Goal: Navigation & Orientation: Find specific page/section

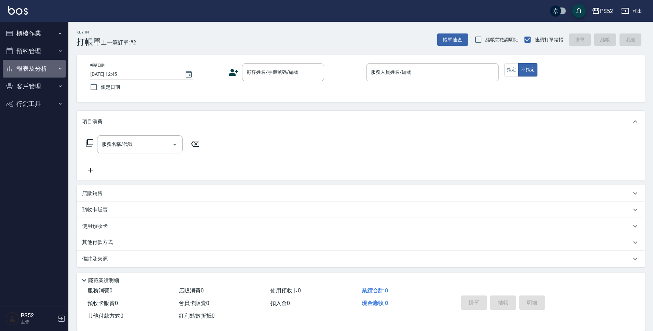
click at [24, 63] on button "報表及分析" at bounding box center [34, 69] width 63 height 18
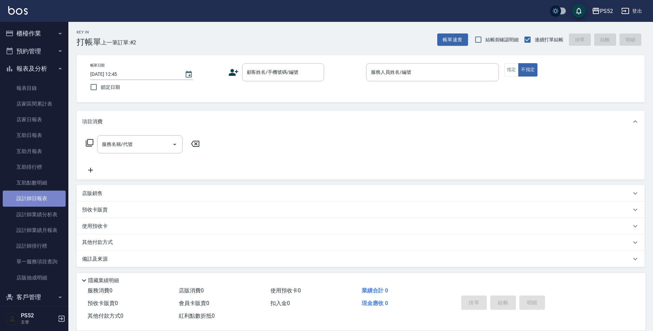
click at [40, 202] on link "設計師日報表" at bounding box center [34, 199] width 63 height 16
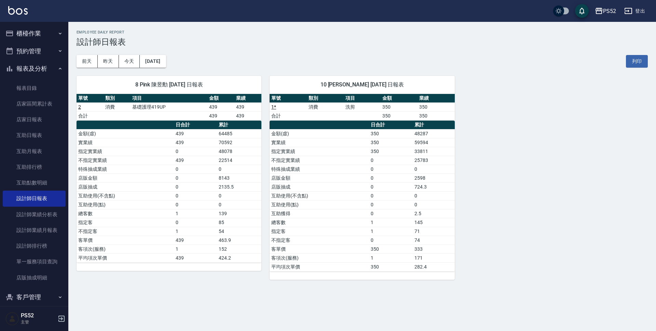
click at [46, 53] on button "預約管理" at bounding box center [34, 51] width 63 height 18
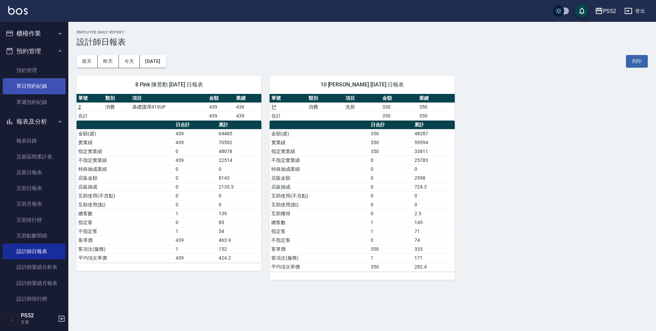
click at [49, 86] on link "單日預約紀錄" at bounding box center [34, 86] width 63 height 16
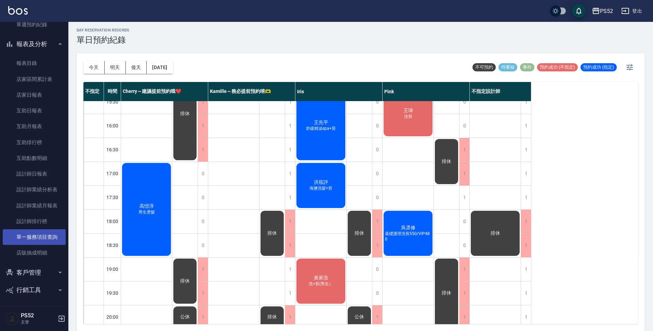
scroll to position [79, 0]
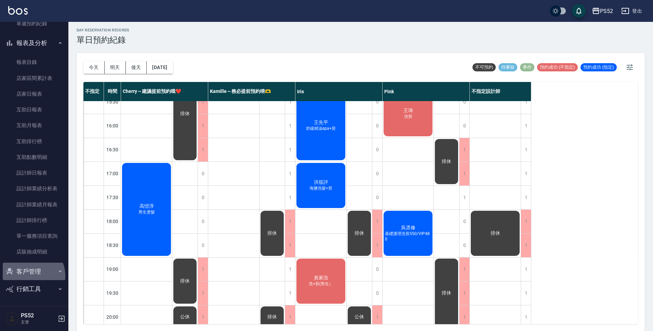
click at [28, 276] on button "客戶管理" at bounding box center [34, 272] width 63 height 18
click at [28, 288] on link "客戶列表" at bounding box center [34, 291] width 63 height 16
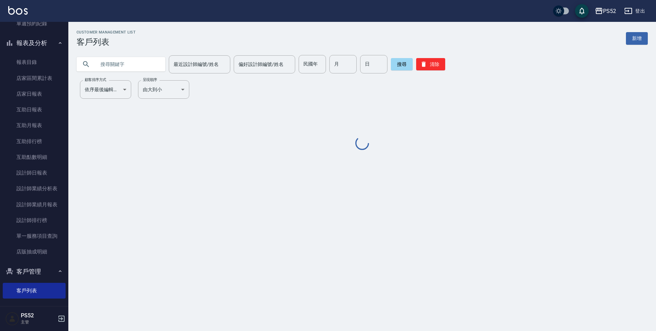
click at [124, 65] on input "text" at bounding box center [128, 64] width 64 height 18
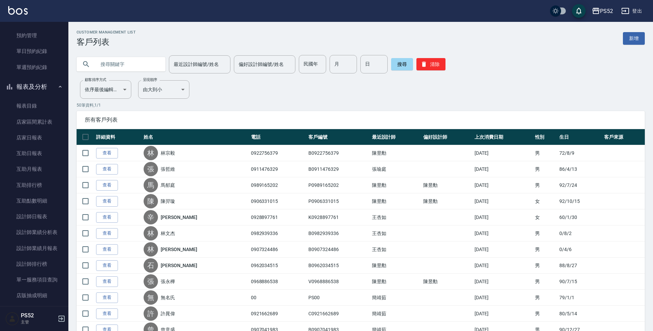
scroll to position [33, 0]
click at [38, 57] on link "單日預約紀錄" at bounding box center [34, 53] width 63 height 16
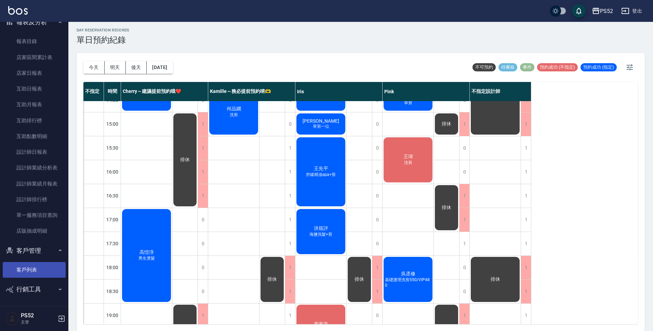
scroll to position [100, 0]
click at [20, 276] on link "客戶列表" at bounding box center [34, 270] width 63 height 16
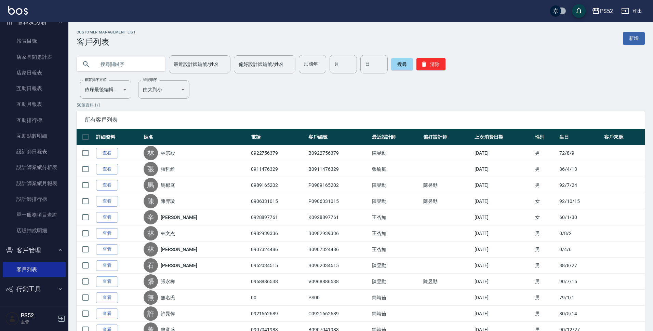
click at [105, 70] on input "text" at bounding box center [128, 64] width 64 height 18
type input "0979197168"
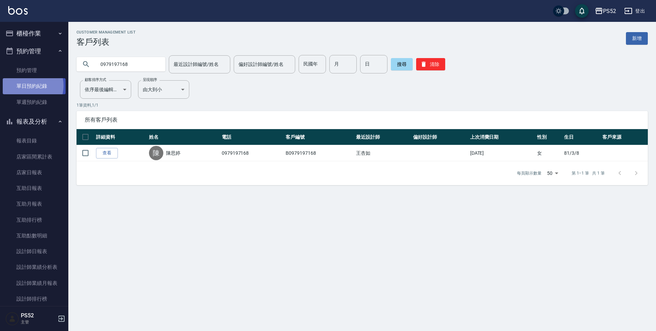
click at [29, 85] on link "單日預約紀錄" at bounding box center [34, 86] width 63 height 16
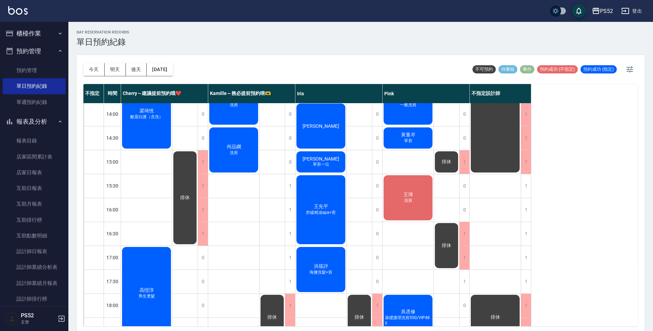
scroll to position [171, 0]
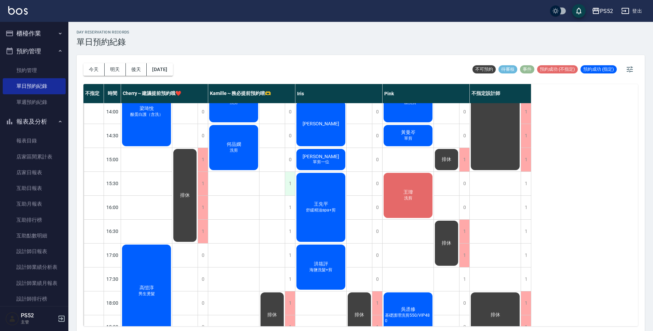
click at [288, 183] on div "1" at bounding box center [290, 184] width 10 height 24
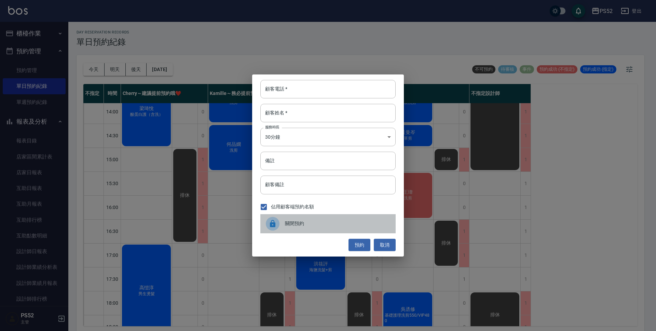
click at [348, 220] on span "關閉預約" at bounding box center [337, 223] width 105 height 7
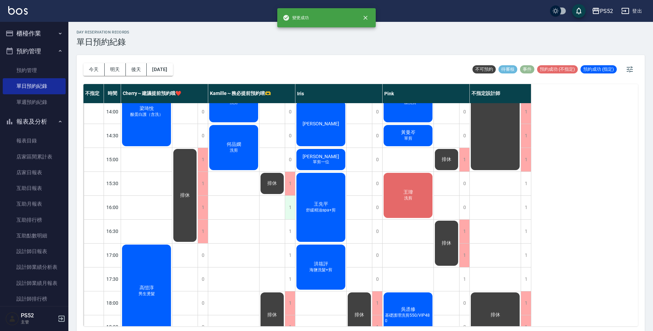
click at [286, 209] on div "1" at bounding box center [290, 208] width 10 height 24
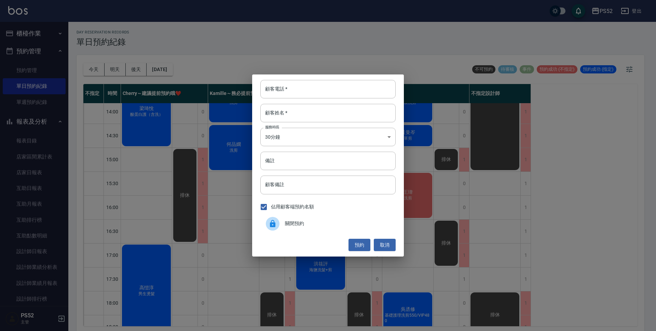
click at [321, 224] on span "關閉預約" at bounding box center [337, 223] width 105 height 7
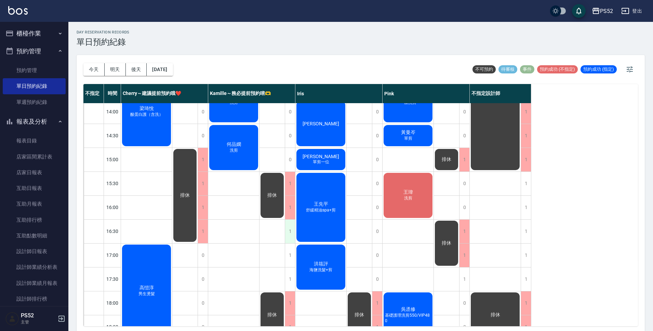
click at [290, 232] on div "1" at bounding box center [290, 232] width 10 height 24
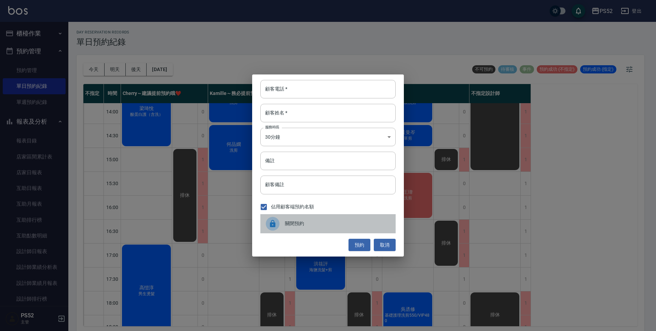
click at [292, 222] on span "關閉預約" at bounding box center [337, 223] width 105 height 7
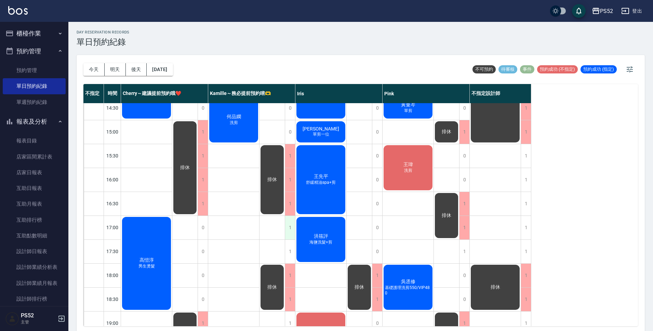
scroll to position [193, 0]
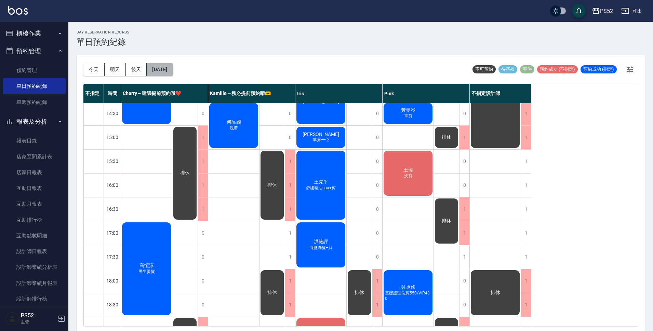
click at [173, 66] on button "[DATE]" at bounding box center [160, 69] width 26 height 13
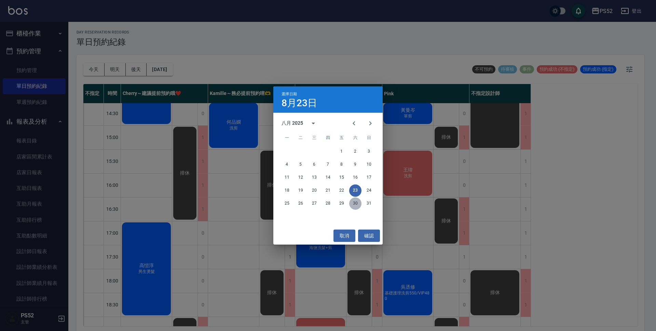
click at [356, 207] on button "30" at bounding box center [355, 204] width 12 height 12
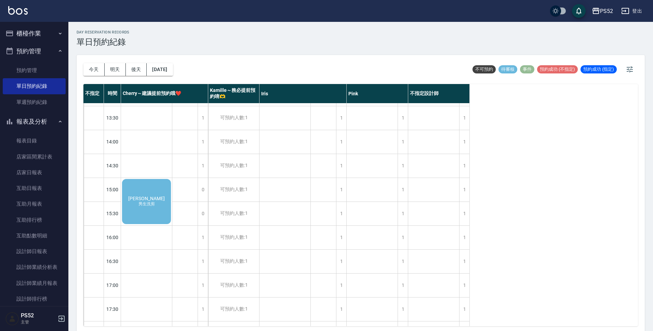
scroll to position [125, 0]
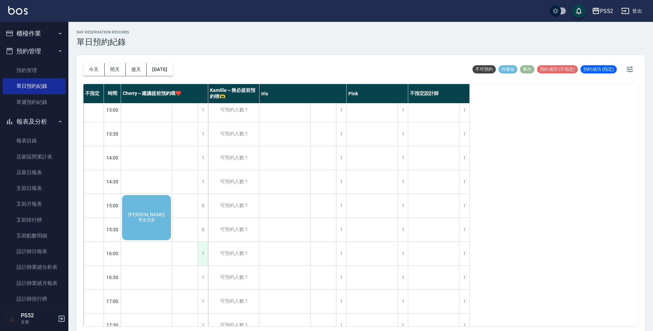
click at [204, 255] on div "1" at bounding box center [203, 254] width 10 height 24
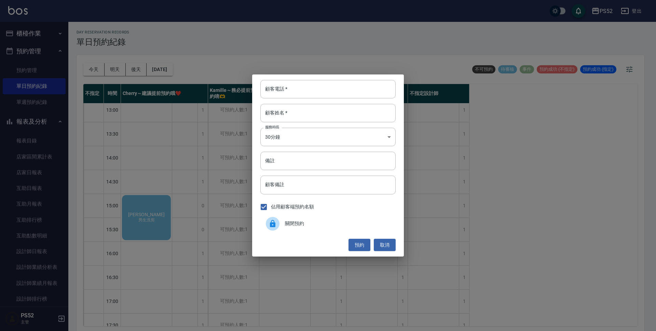
click at [297, 223] on span "關閉預約" at bounding box center [337, 223] width 105 height 7
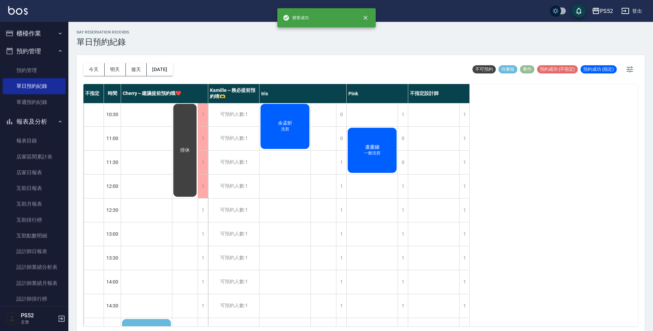
scroll to position [0, 0]
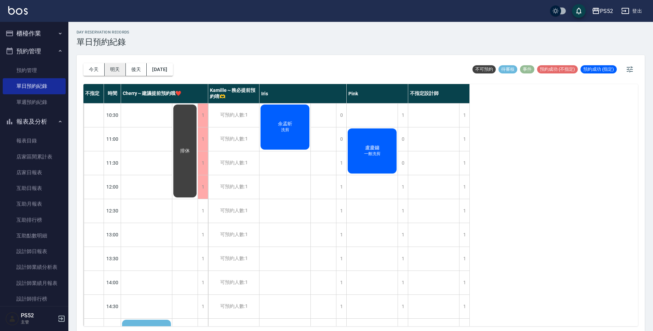
click at [117, 70] on button "明天" at bounding box center [115, 69] width 21 height 13
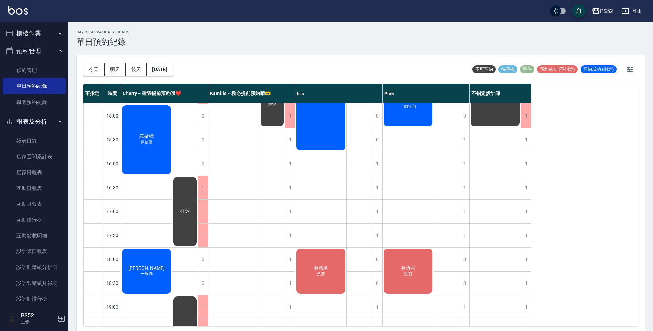
scroll to position [216, 0]
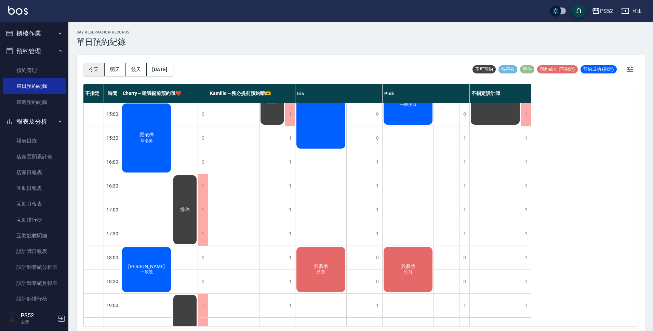
click at [99, 67] on button "今天" at bounding box center [93, 69] width 21 height 13
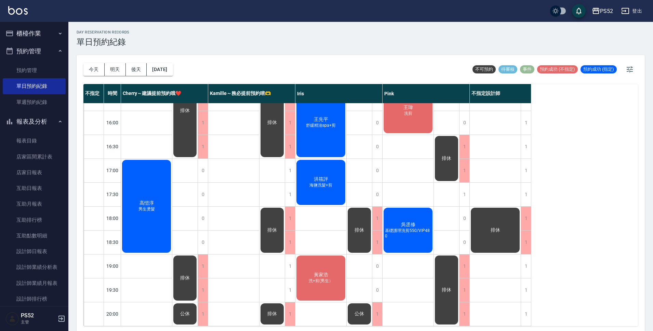
scroll to position [261, 0]
click at [168, 67] on button "[DATE]" at bounding box center [160, 69] width 26 height 13
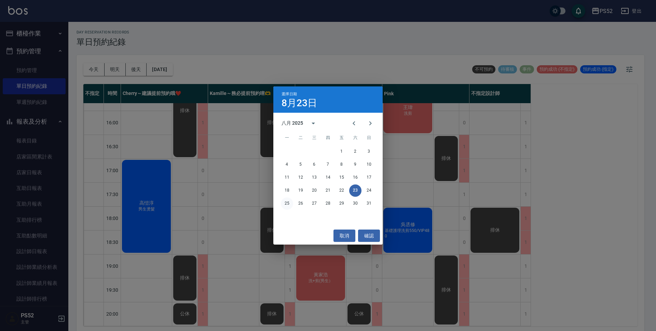
click at [284, 205] on button "25" at bounding box center [287, 204] width 12 height 12
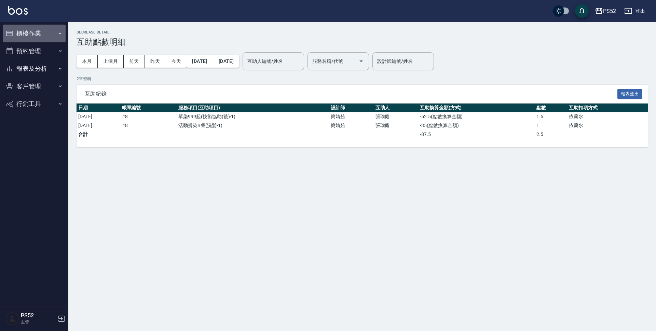
click at [18, 37] on button "櫃檯作業" at bounding box center [34, 34] width 63 height 18
